Goal: Transaction & Acquisition: Obtain resource

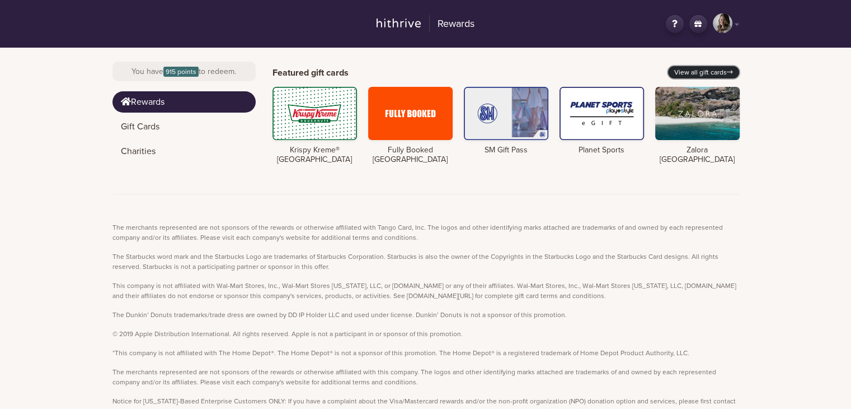
click at [726, 77] on link "View all gift cards" at bounding box center [703, 72] width 71 height 12
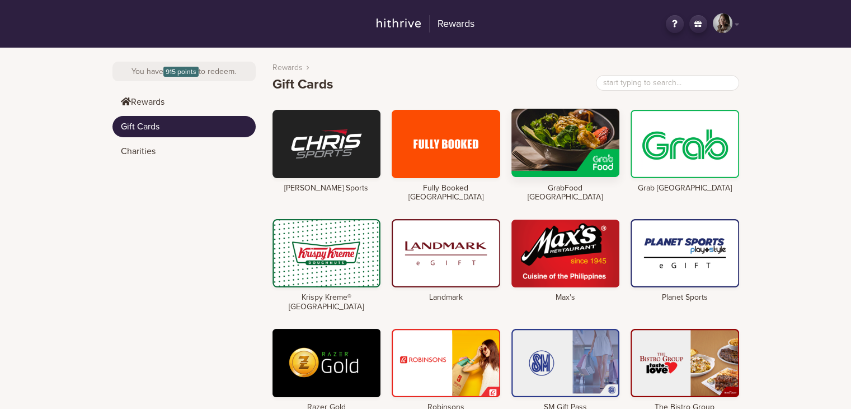
click at [571, 162] on div at bounding box center [566, 143] width 109 height 68
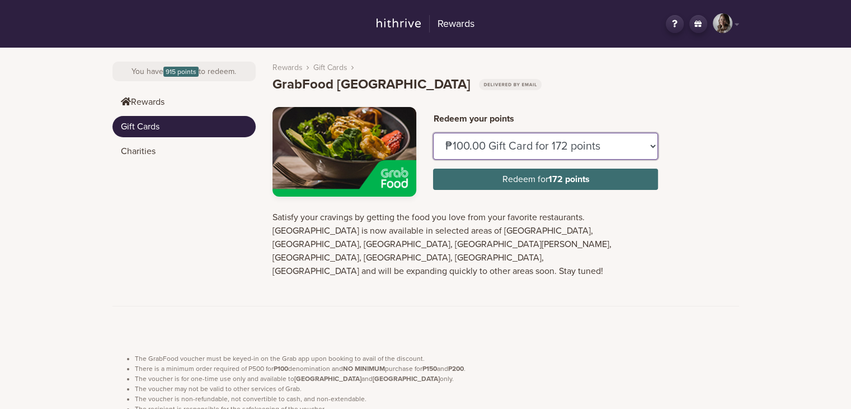
click at [528, 149] on select "₱100.00 Gift Card for 172 points ₱150.00 Gift Card for 258 points" at bounding box center [545, 146] width 225 height 27
select select "U884437"
click at [433, 133] on select "₱100.00 Gift Card for 172 points ₱150.00 Gift Card for 258 points" at bounding box center [545, 146] width 225 height 27
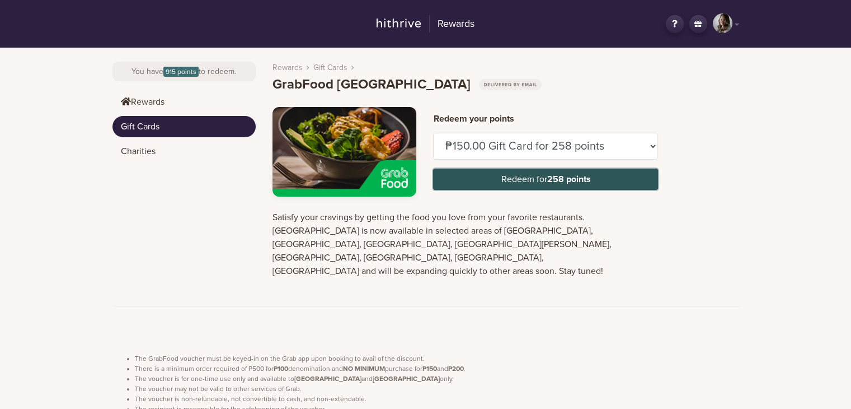
click at [541, 178] on button "Redeem for 258 points" at bounding box center [545, 179] width 225 height 21
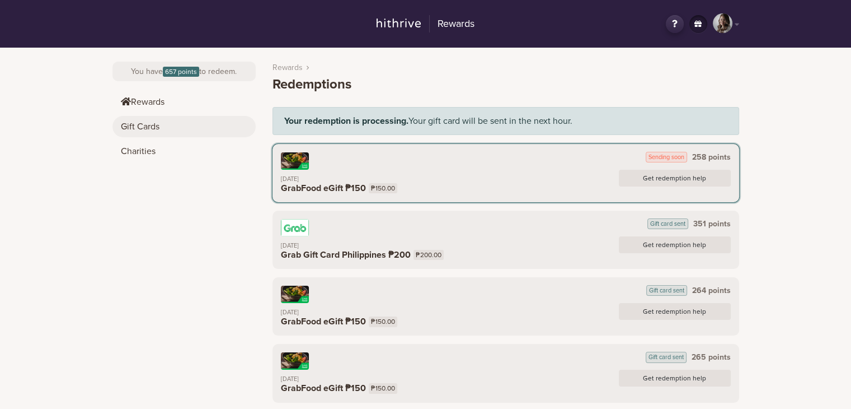
click at [156, 126] on link "Gift Cards" at bounding box center [184, 126] width 143 height 21
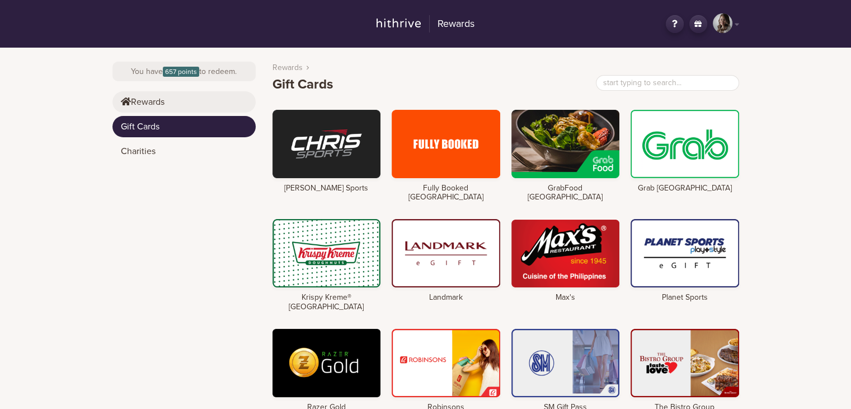
click at [149, 106] on link "Rewards" at bounding box center [184, 101] width 143 height 21
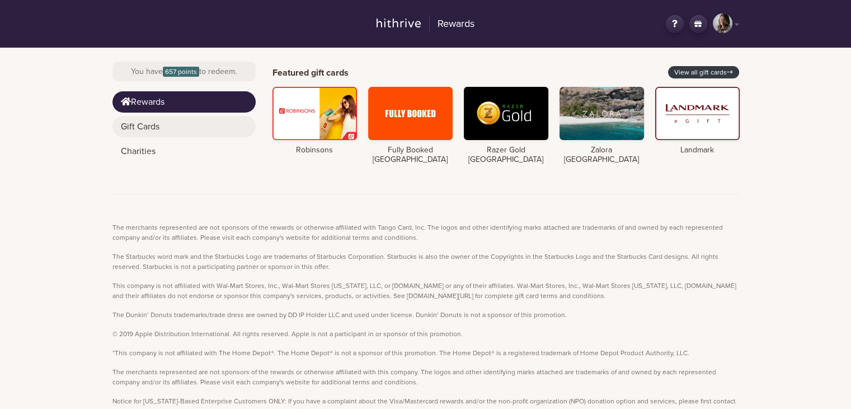
click at [153, 133] on link "Gift Cards" at bounding box center [184, 126] width 143 height 21
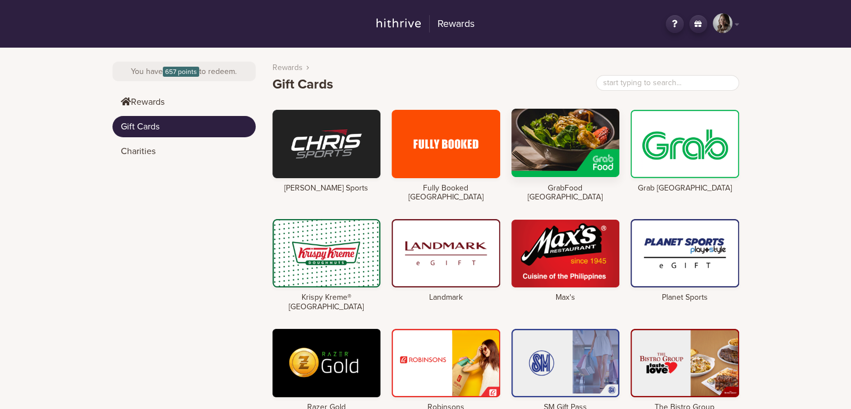
click at [578, 146] on div at bounding box center [566, 143] width 109 height 68
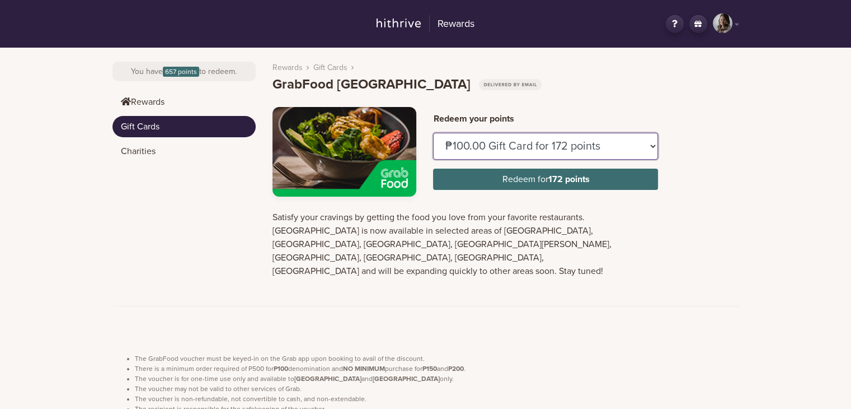
click at [584, 149] on select "₱100.00 Gift Card for 172 points ₱150.00 Gift Card for 258 points" at bounding box center [545, 146] width 225 height 27
select select "U884437"
click at [433, 133] on select "₱100.00 Gift Card for 172 points ₱150.00 Gift Card for 258 points" at bounding box center [545, 146] width 225 height 27
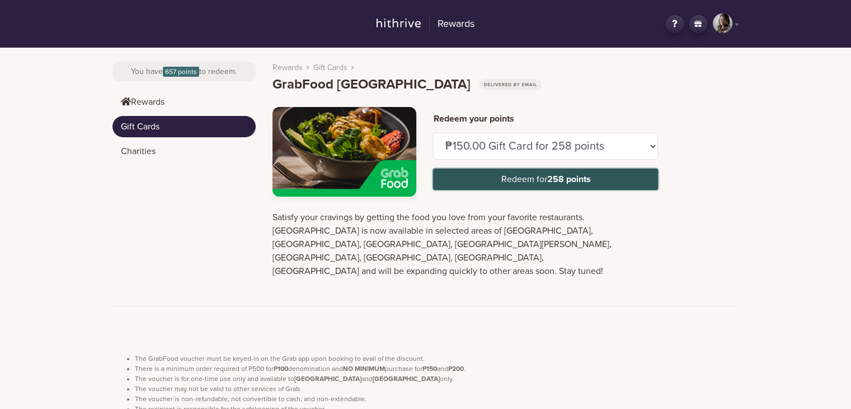
click at [520, 183] on button "Redeem for 258 points" at bounding box center [545, 179] width 225 height 21
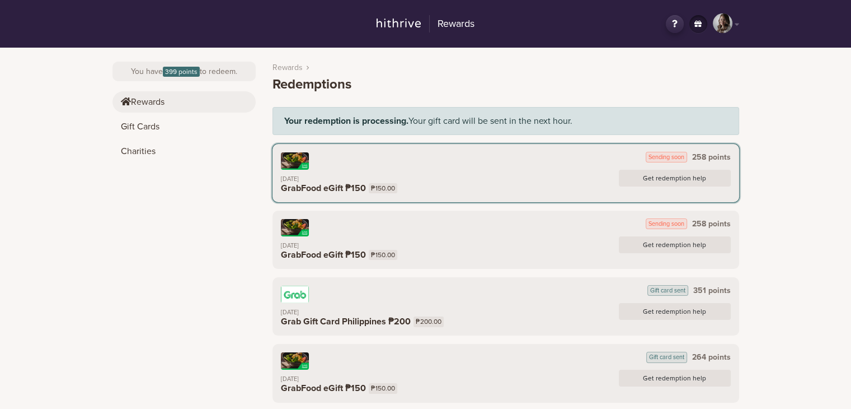
click at [153, 109] on link "Rewards" at bounding box center [184, 101] width 143 height 21
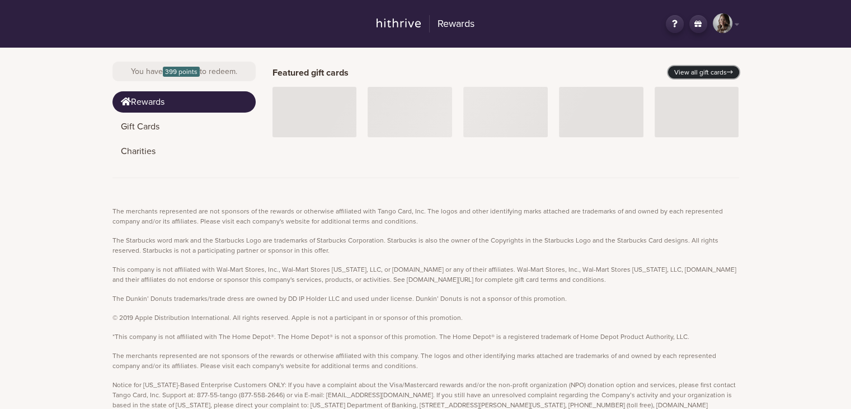
click at [730, 71] on icon at bounding box center [730, 72] width 6 height 7
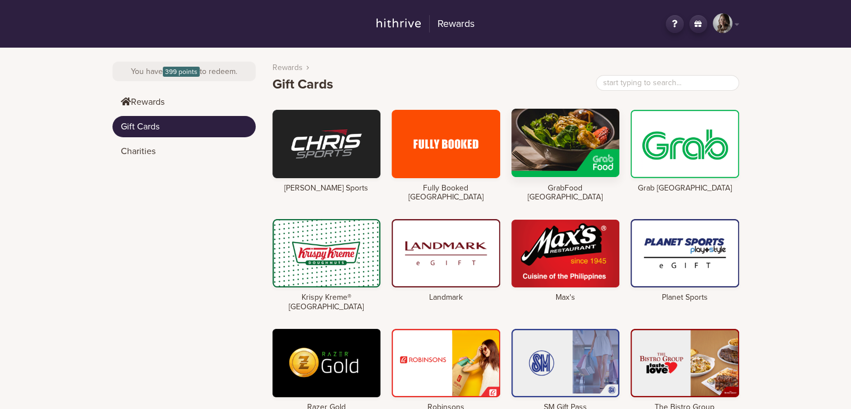
click at [549, 130] on div at bounding box center [566, 143] width 109 height 68
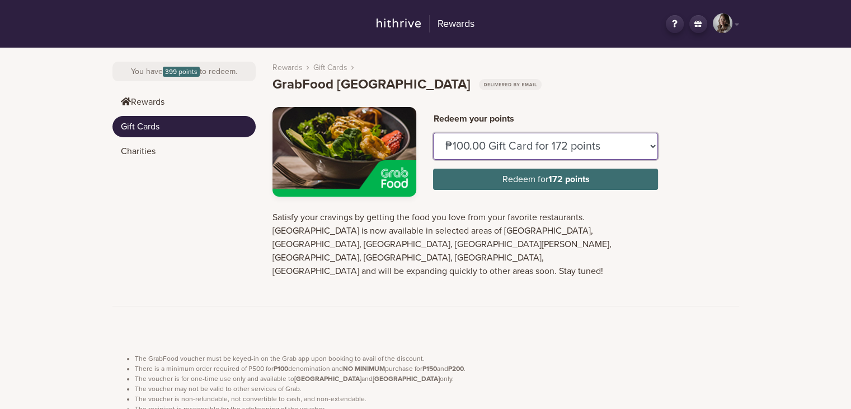
click at [571, 144] on select "₱100.00 Gift Card for 172 points ₱150.00 Gift Card for 258 points" at bounding box center [545, 146] width 225 height 27
select select "U884437"
click at [433, 133] on select "₱100.00 Gift Card for 172 points ₱150.00 Gift Card for 258 points" at bounding box center [545, 146] width 225 height 27
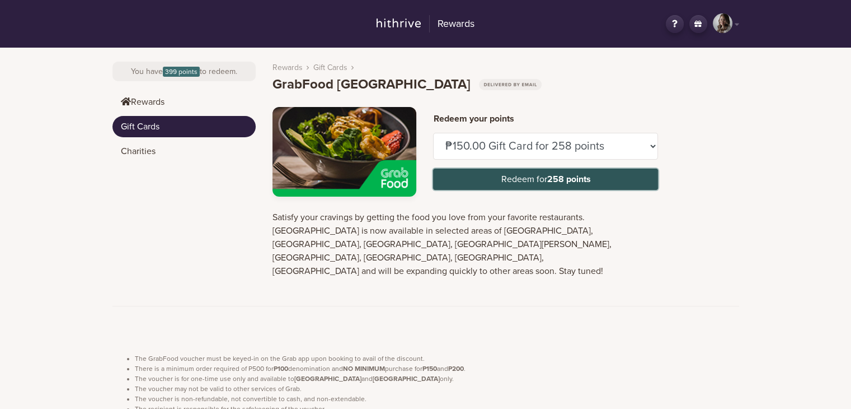
click at [546, 179] on button "Redeem for 258 points" at bounding box center [545, 179] width 225 height 21
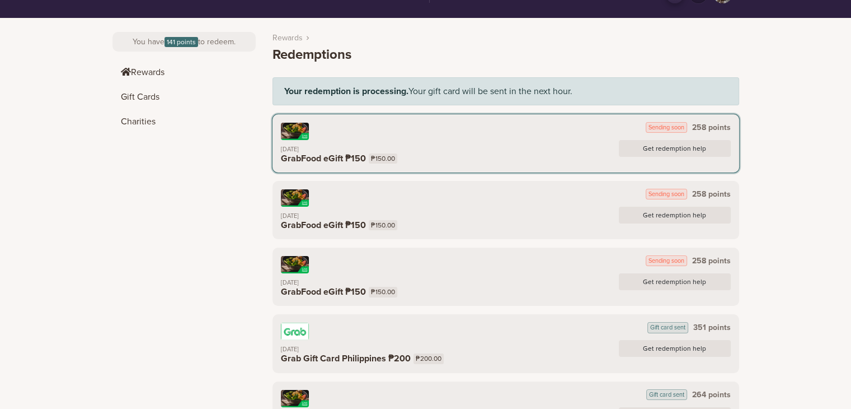
scroll to position [56, 0]
